Goal: Use online tool/utility

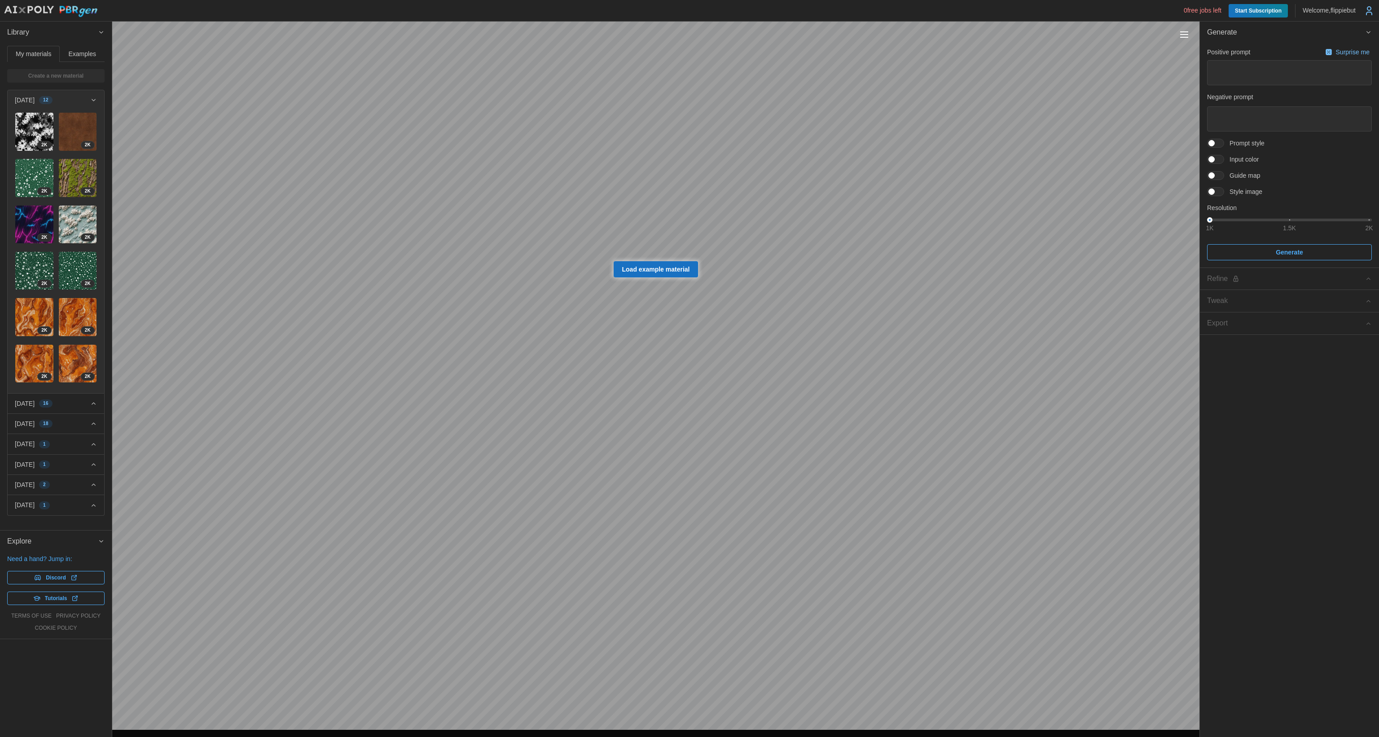
click at [1217, 193] on span at bounding box center [1220, 192] width 11 height 8
click at [1219, 175] on span at bounding box center [1220, 175] width 11 height 8
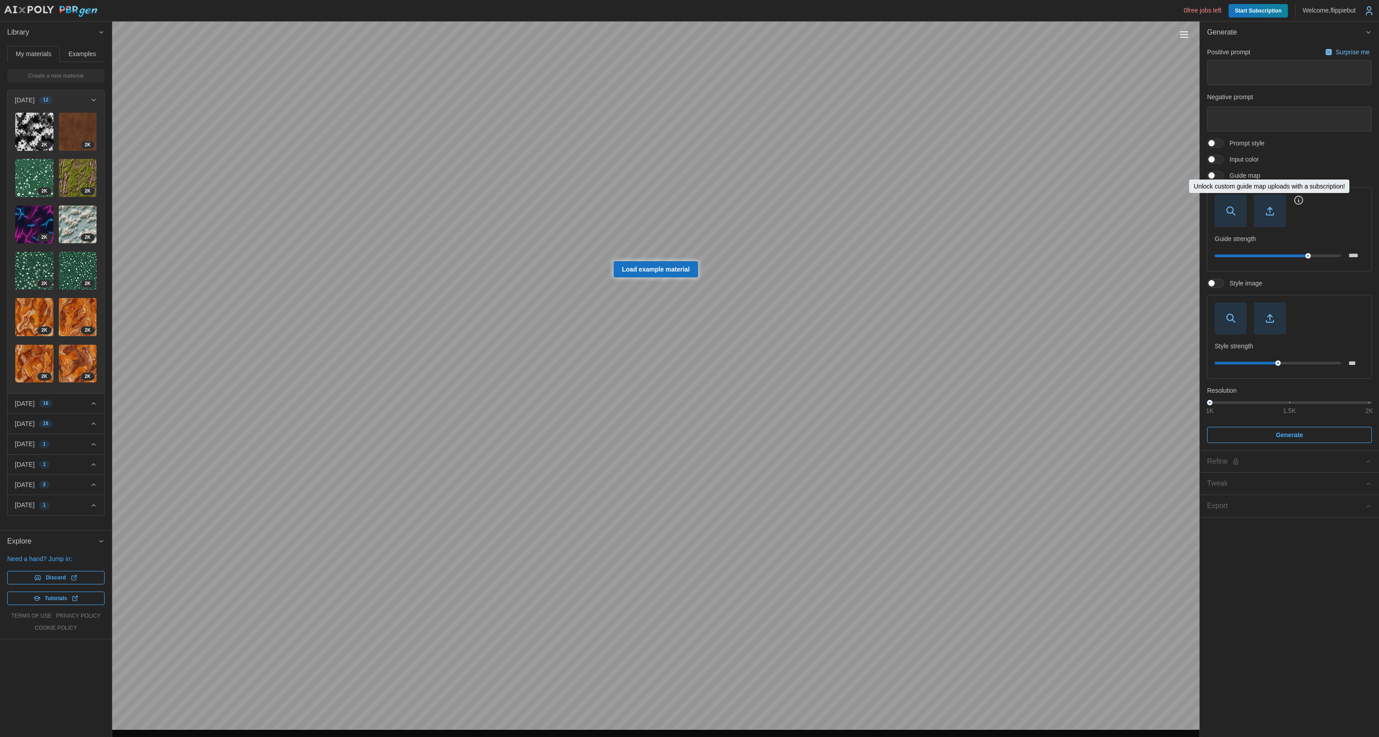
click at [1269, 205] on span "button" at bounding box center [1269, 210] width 31 height 31
click at [1268, 207] on icon "button" at bounding box center [1269, 211] width 11 height 11
click at [1351, 364] on input "***" at bounding box center [1356, 363] width 16 height 16
type input "*"
drag, startPoint x: 1304, startPoint y: 364, endPoint x: 1409, endPoint y: 379, distance: 105.8
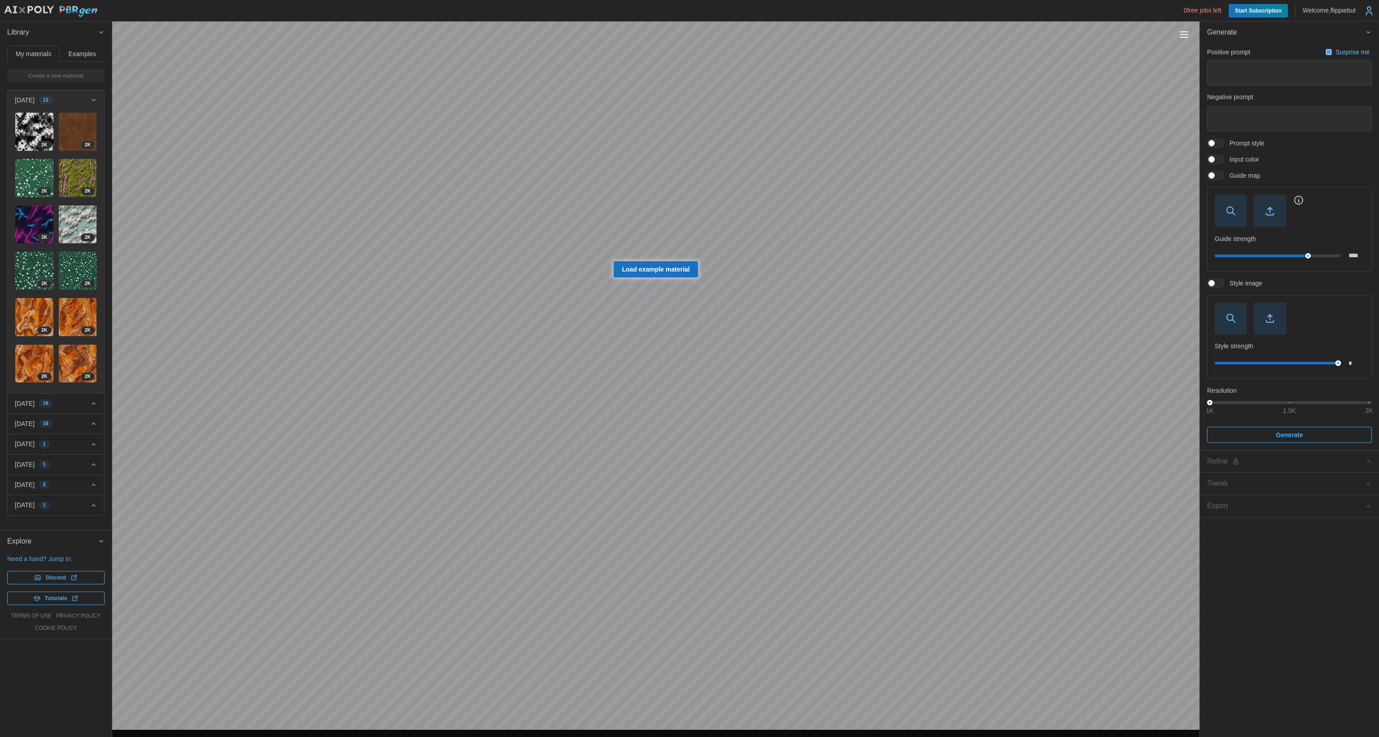
click at [1378, 379] on html "0 free jobs left Start Subscription Welcome, flippiebut Library My materials Ex…" at bounding box center [689, 368] width 1379 height 737
